Goal: Transaction & Acquisition: Obtain resource

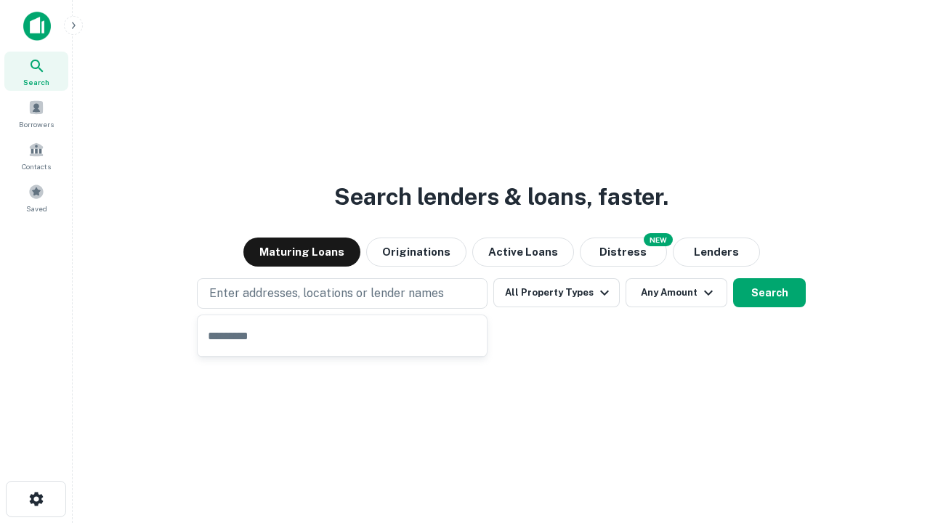
type input "**********"
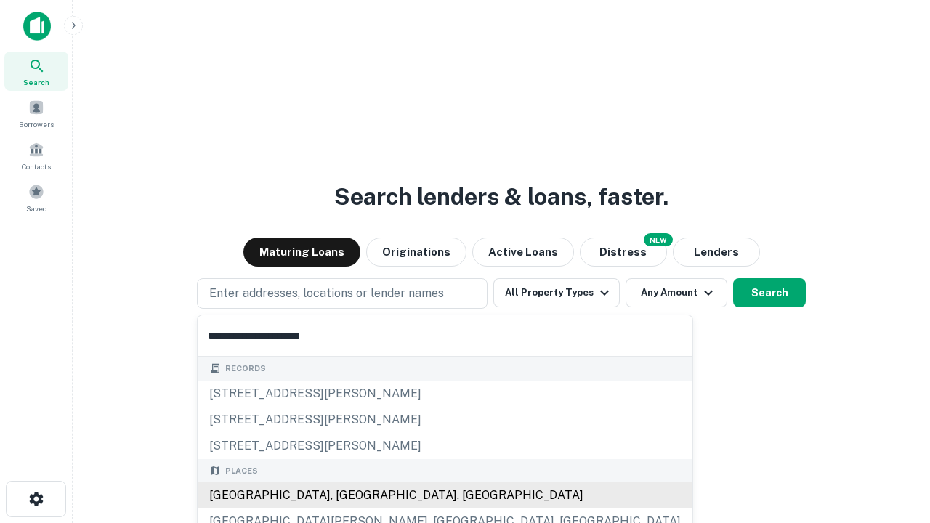
click at [347, 495] on div "Santa Monica, CA, USA" at bounding box center [445, 495] width 495 height 26
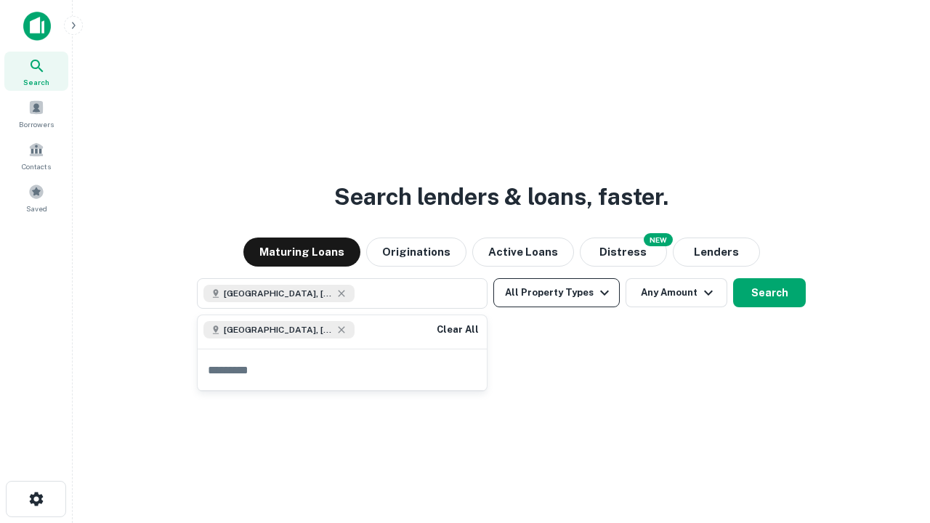
click at [556, 293] on button "All Property Types" at bounding box center [556, 292] width 126 height 29
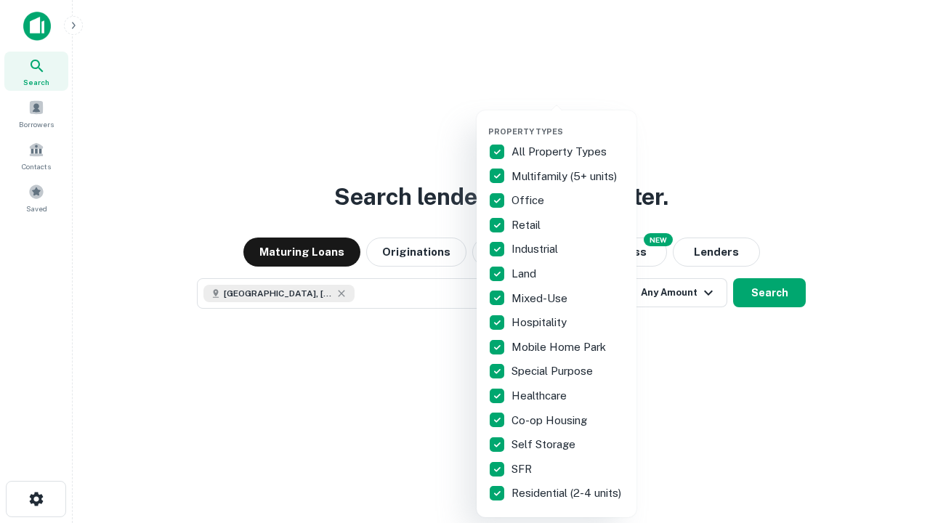
click at [568, 122] on button "button" at bounding box center [568, 122] width 160 height 1
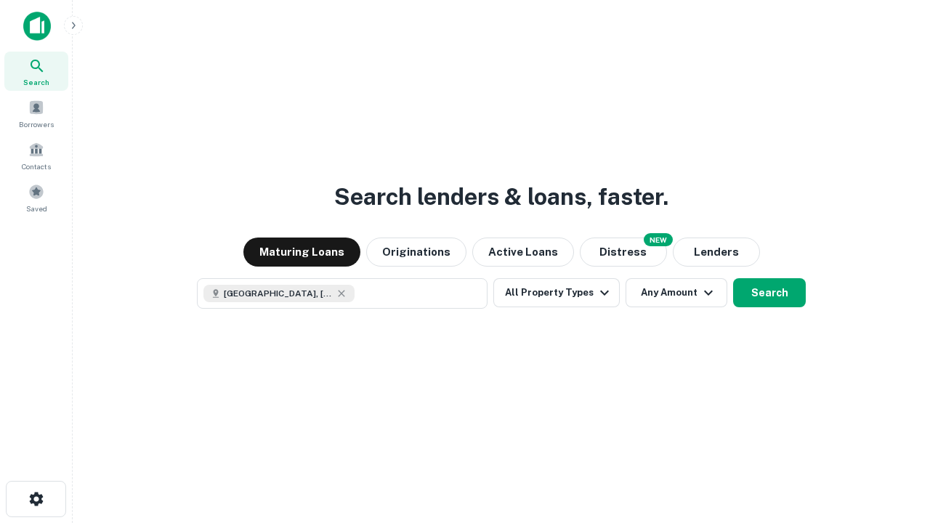
scroll to position [23, 0]
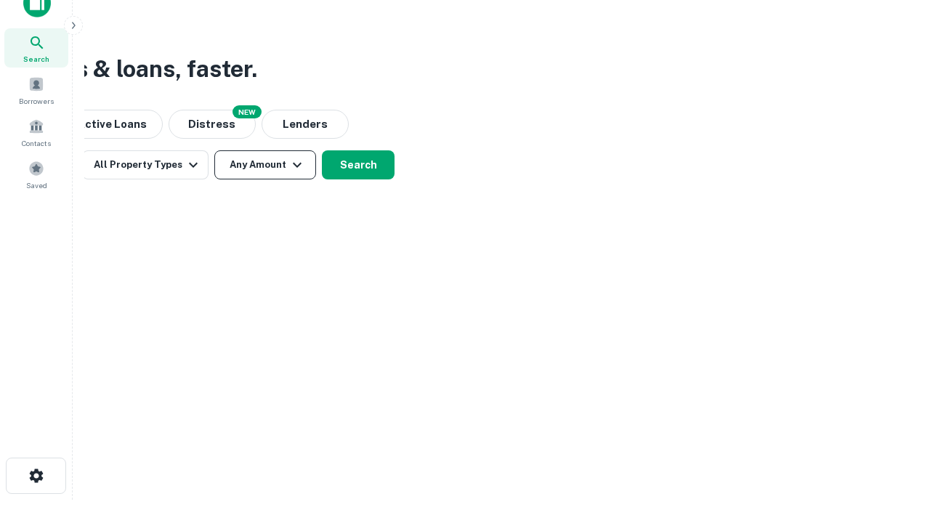
click at [265, 165] on button "Any Amount" at bounding box center [265, 164] width 102 height 29
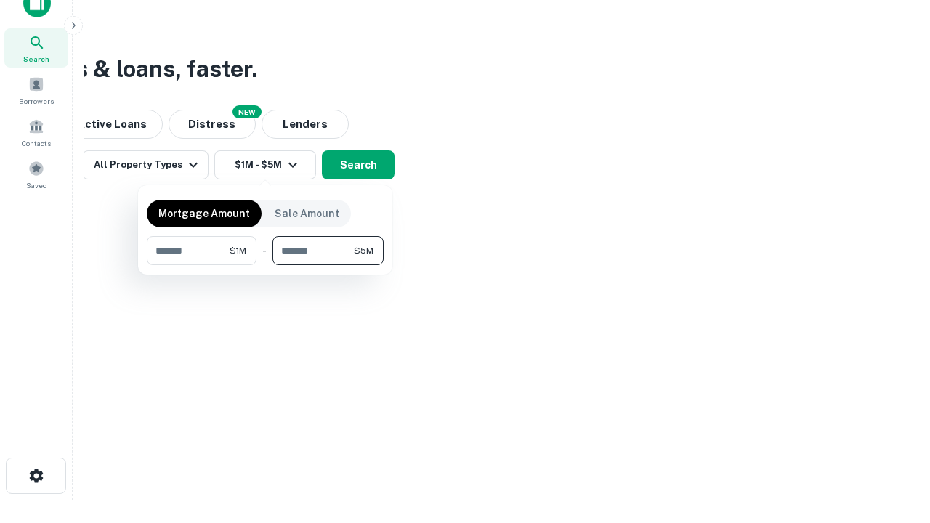
type input "*******"
click at [265, 265] on button "button" at bounding box center [265, 265] width 237 height 1
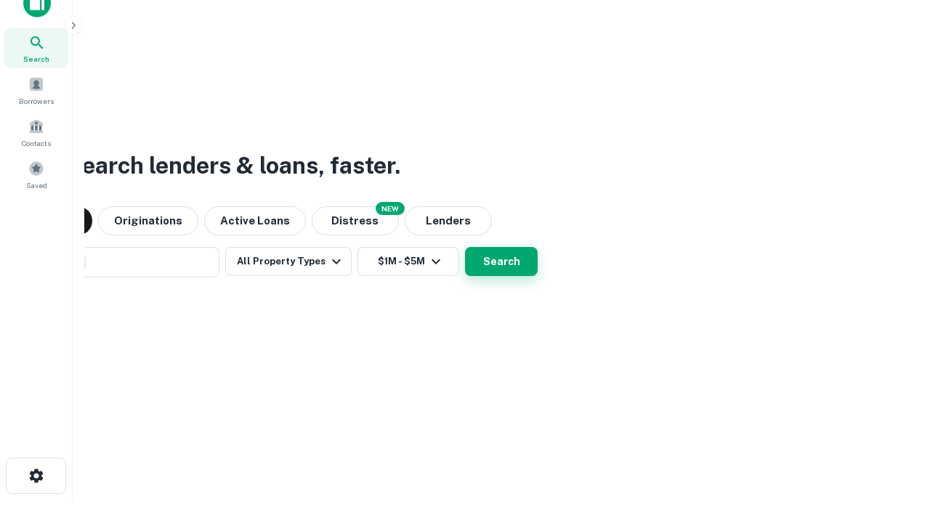
click at [465, 247] on button "Search" at bounding box center [501, 261] width 73 height 29
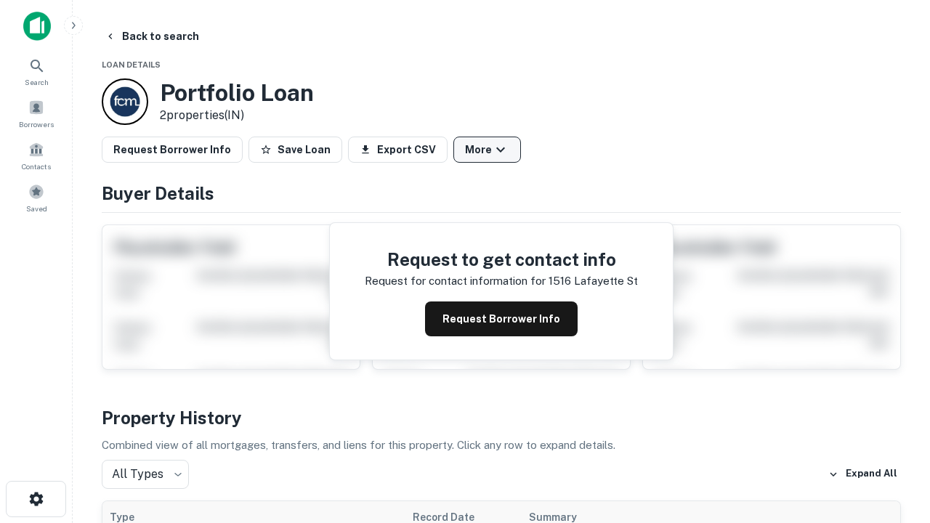
click at [487, 150] on button "More" at bounding box center [487, 150] width 68 height 26
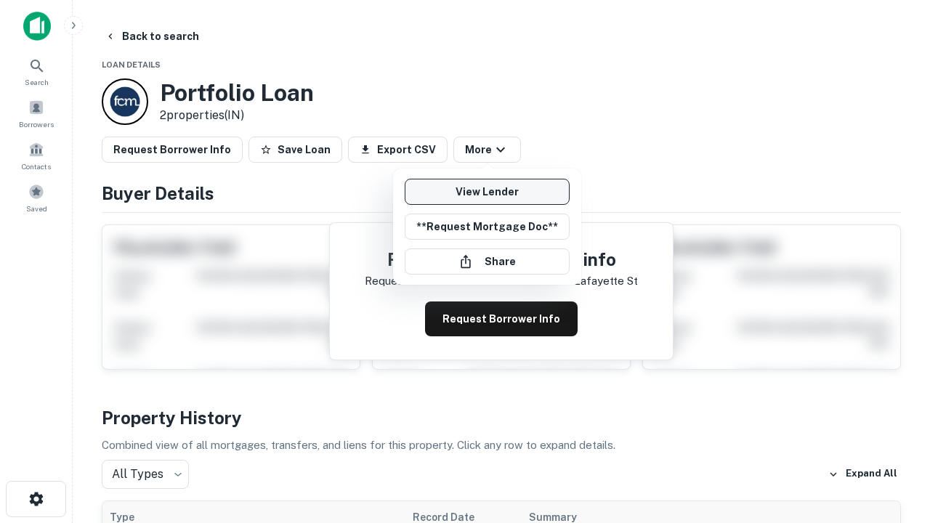
click at [487, 192] on link "View Lender" at bounding box center [487, 192] width 165 height 26
